Goal: Transaction & Acquisition: Download file/media

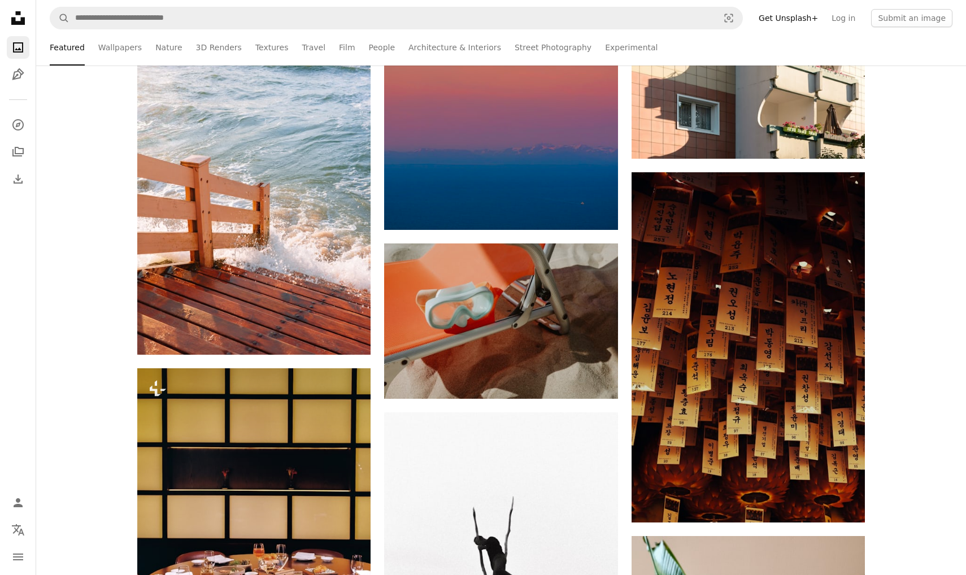
scroll to position [3962, 0]
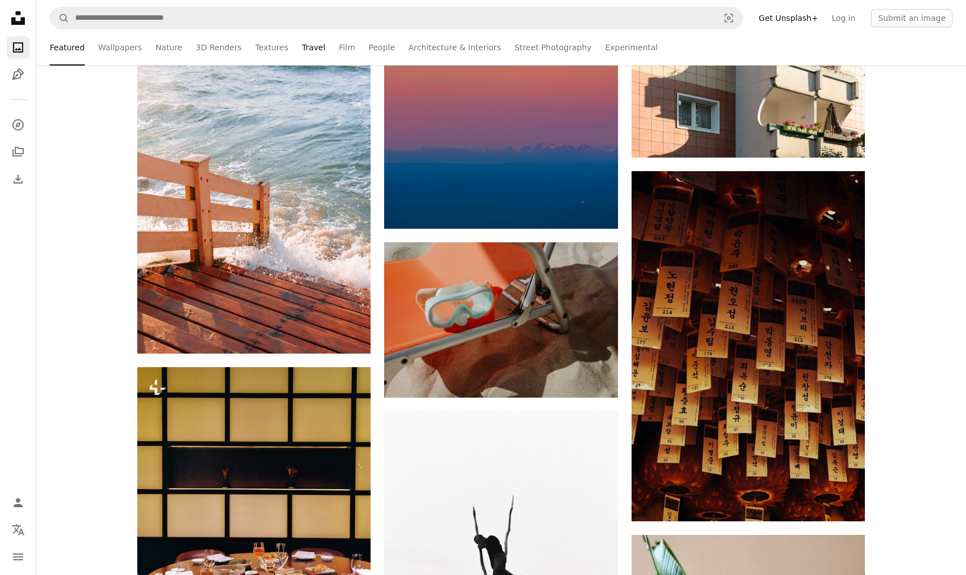
click at [308, 47] on link "Travel" at bounding box center [314, 47] width 24 height 36
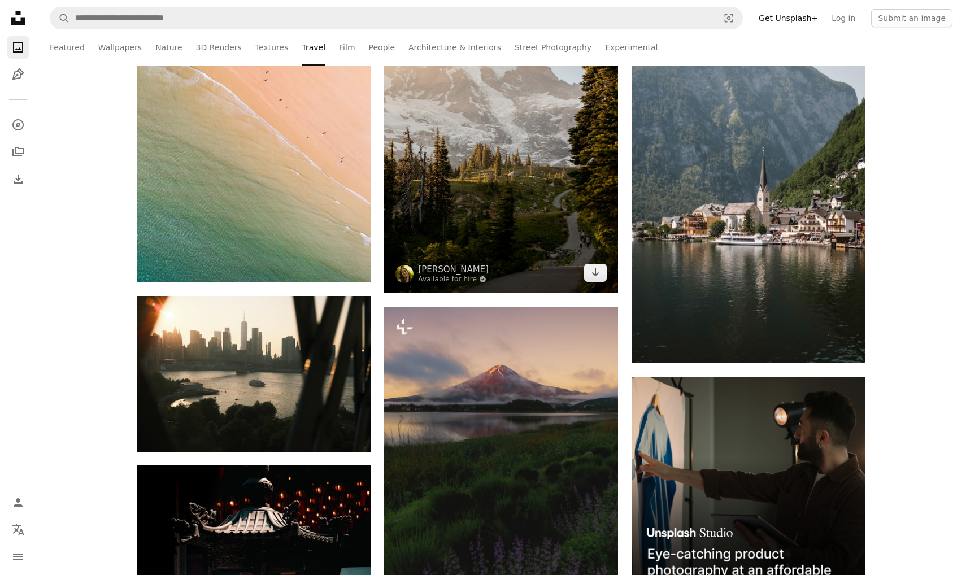
scroll to position [4044, 0]
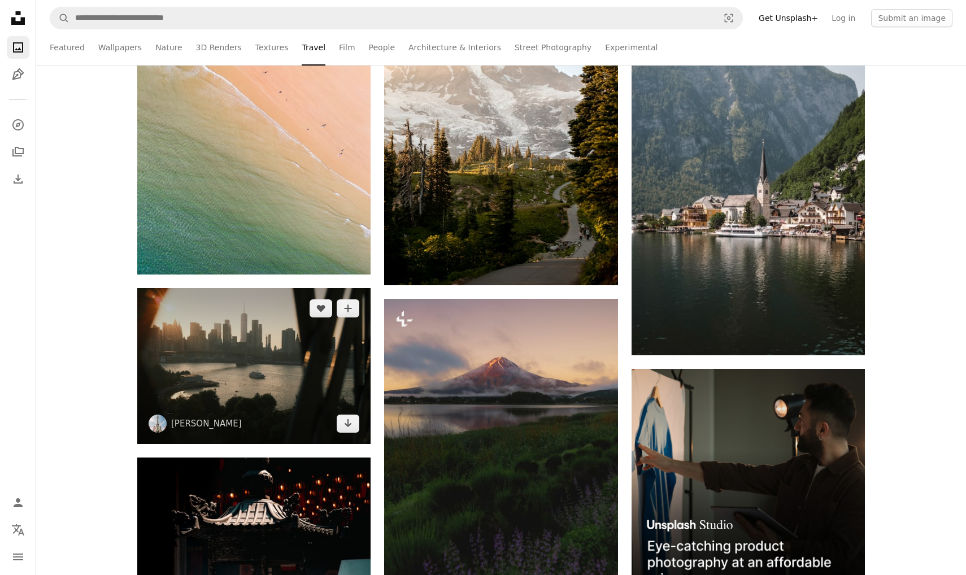
click at [242, 378] on img at bounding box center [253, 365] width 233 height 155
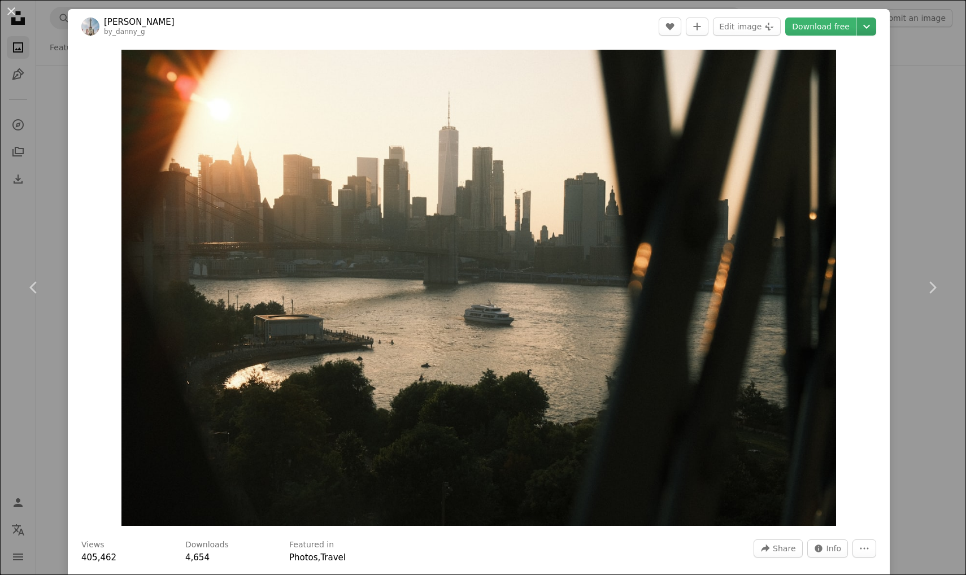
click at [870, 27] on icon "Choose download size" at bounding box center [866, 27] width 7 height 4
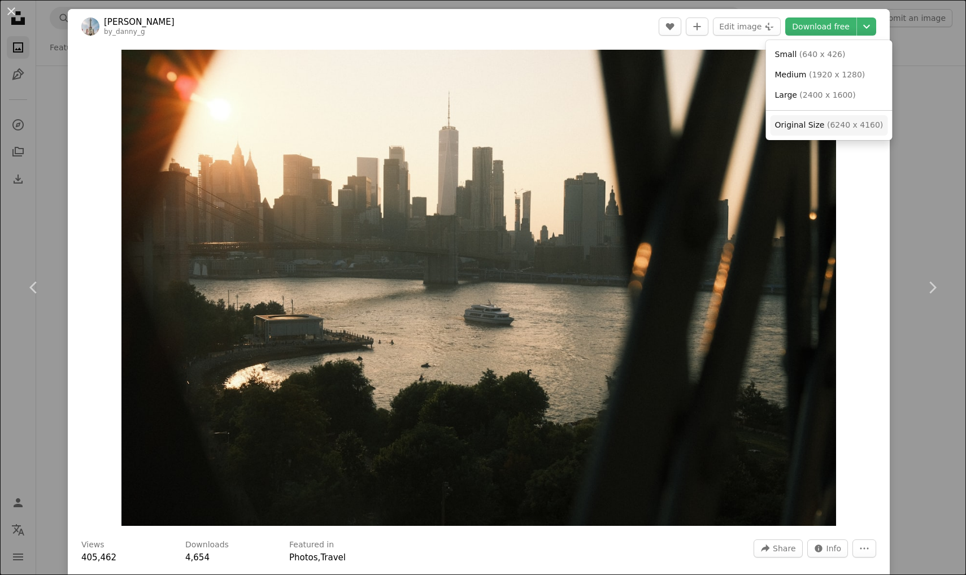
click at [834, 130] on link "Original Size ( 6240 x 4160 )" at bounding box center [828, 125] width 117 height 20
